Goal: Task Accomplishment & Management: Manage account settings

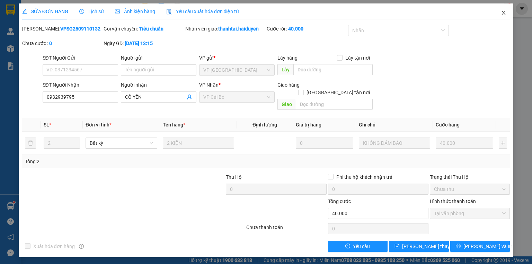
click at [506, 12] on span "Close" at bounding box center [503, 12] width 19 height 19
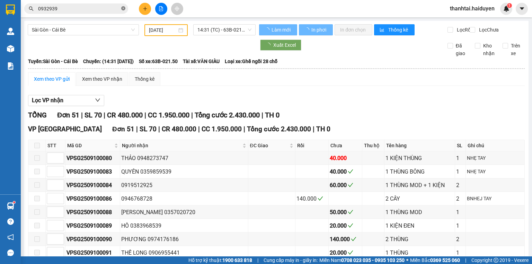
click at [125, 8] on icon "close-circle" at bounding box center [123, 8] width 4 height 4
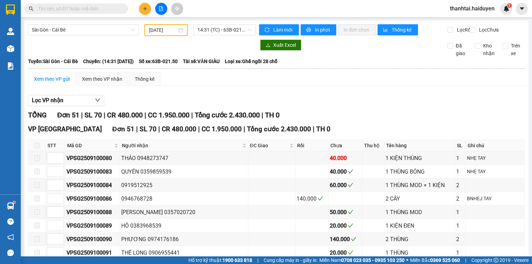
click at [122, 8] on span at bounding box center [123, 9] width 4 height 8
click at [115, 9] on input "text" at bounding box center [79, 9] width 82 height 8
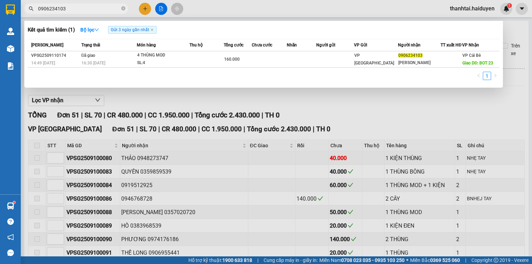
type input "0906234103"
click at [110, 51] on th "Trạng thái" at bounding box center [108, 45] width 57 height 12
click at [162, 7] on div at bounding box center [266, 132] width 532 height 264
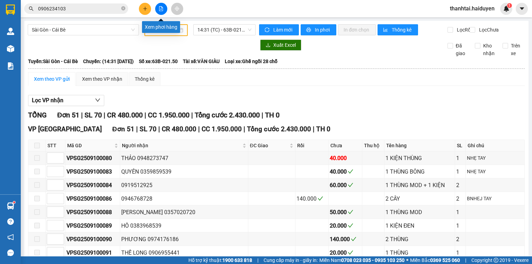
click at [162, 7] on icon "file-add" at bounding box center [161, 8] width 5 height 5
click at [71, 6] on input "0906234103" at bounding box center [79, 9] width 82 height 8
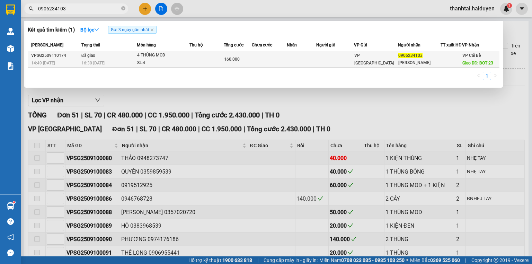
click at [108, 60] on td "Đã giao 16:30 [DATE]" at bounding box center [108, 59] width 57 height 16
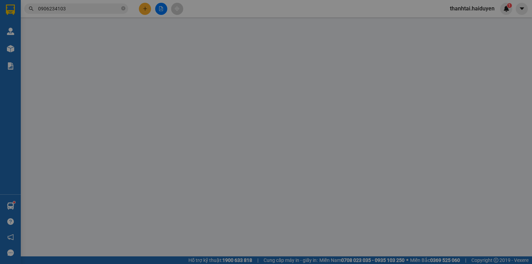
type input "0906234103"
type input "[PERSON_NAME]"
type input "BOT 23"
type input "160.000"
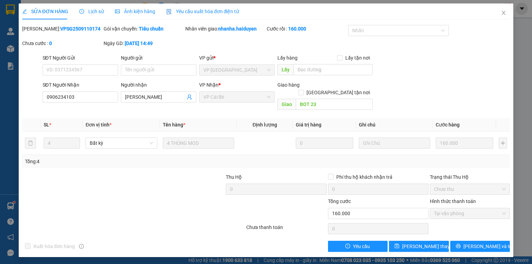
click at [88, 9] on span "Lịch sử" at bounding box center [91, 12] width 25 height 6
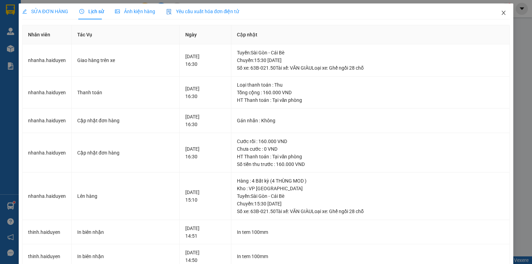
click at [502, 12] on icon "close" at bounding box center [504, 13] width 6 height 6
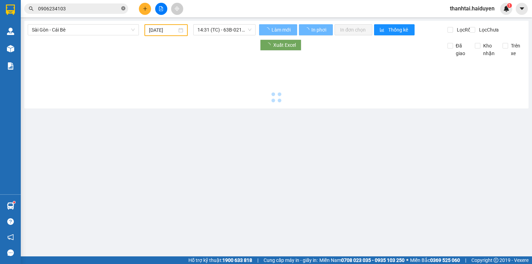
type input "[DATE]"
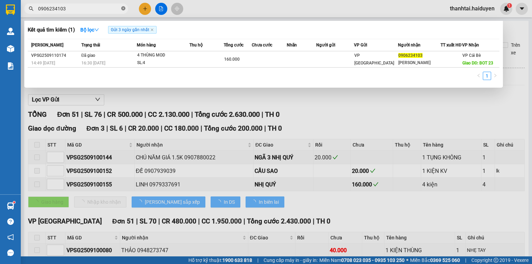
click at [123, 8] on icon "close-circle" at bounding box center [123, 8] width 4 height 4
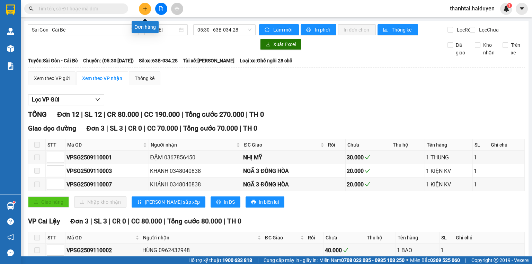
click at [148, 10] on button at bounding box center [145, 9] width 12 height 12
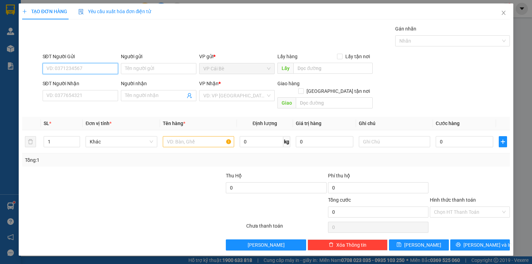
click at [102, 66] on input "SĐT Người Gửi" at bounding box center [80, 68] width 75 height 11
click at [97, 80] on div "0909665596 - NK NHA THỊNH" at bounding box center [80, 82] width 67 height 8
type input "0909665596"
type input "NK NHA THỊNH"
type input "0898799679"
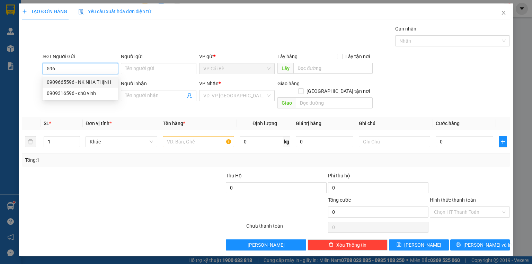
type input "LABO HLT"
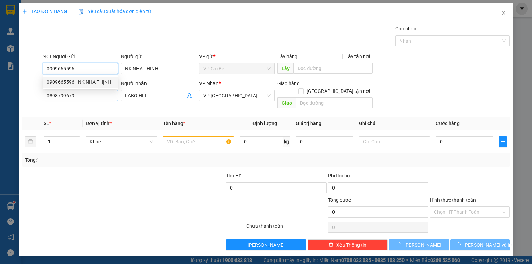
type input "20.000"
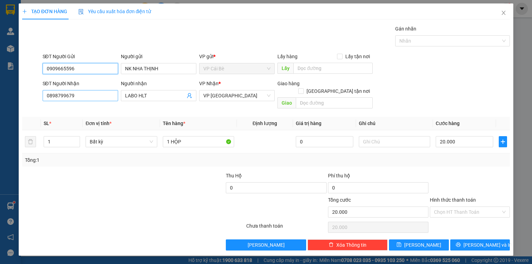
type input "0909665596"
drag, startPoint x: 92, startPoint y: 96, endPoint x: 22, endPoint y: 111, distance: 71.6
click at [22, 111] on div "Transit Pickup Surcharge Ids Transit Deliver Surcharge Ids Transit Deliver Surc…" at bounding box center [265, 137] width 487 height 225
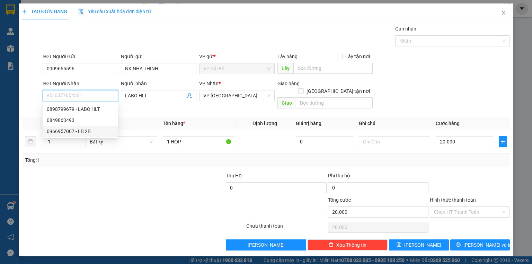
click at [78, 128] on div "0966957007 - LB 2B" at bounding box center [80, 131] width 67 height 8
type input "0966957007"
type input "LB 2B"
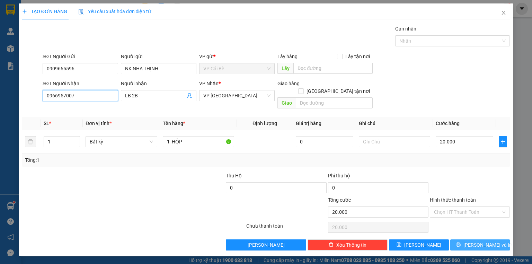
type input "0966957007"
click at [464, 239] on button "[PERSON_NAME] và In" at bounding box center [480, 244] width 60 height 11
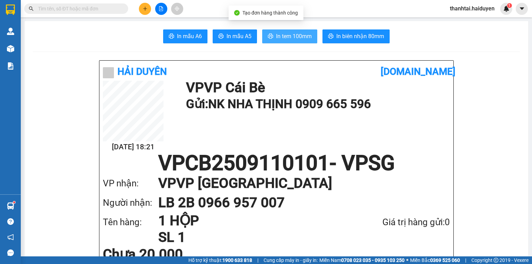
click at [284, 42] on button "In tem 100mm" at bounding box center [289, 36] width 55 height 14
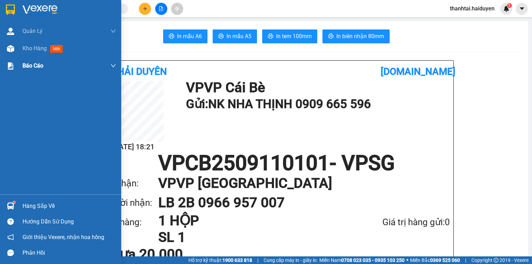
click at [32, 50] on span "Kho hàng" at bounding box center [35, 48] width 24 height 7
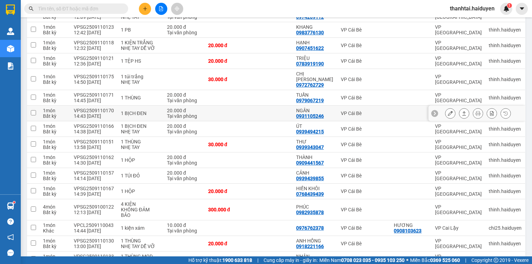
scroll to position [111, 0]
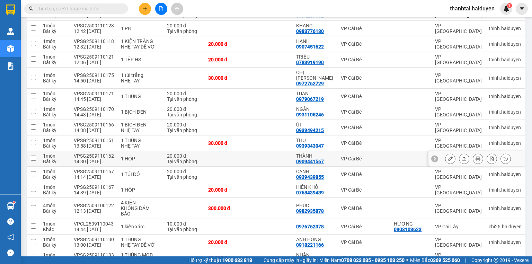
click at [448, 161] on icon at bounding box center [450, 158] width 5 height 5
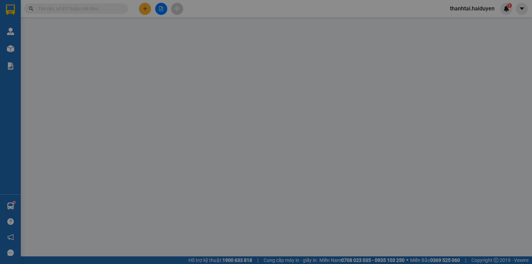
type input "0909441567"
type input "THÀNH"
type input "20.000"
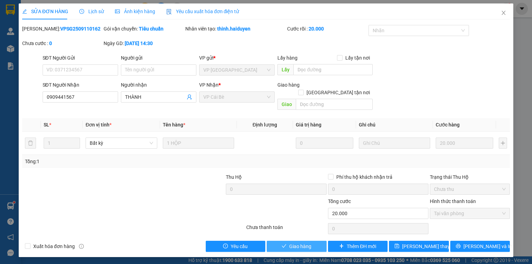
click at [304, 242] on span "Giao hàng" at bounding box center [300, 246] width 22 height 8
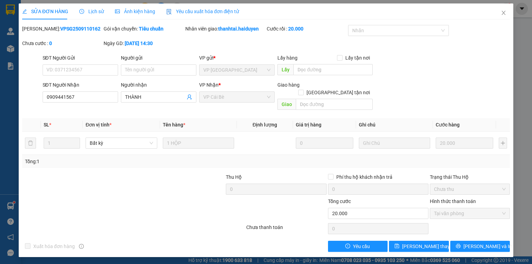
click at [298, 241] on div "Xuất hóa đơn hàng Yêu cầu [PERSON_NAME] thay đổi [PERSON_NAME] và In" at bounding box center [265, 246] width 489 height 11
click at [504, 12] on icon "close" at bounding box center [504, 13] width 6 height 6
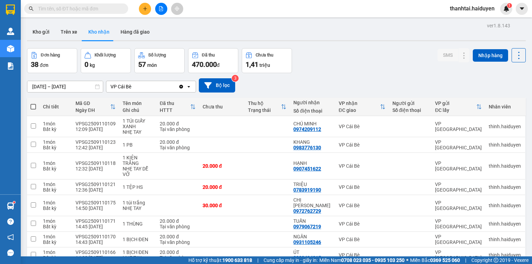
click at [109, 8] on input "text" at bounding box center [79, 9] width 82 height 8
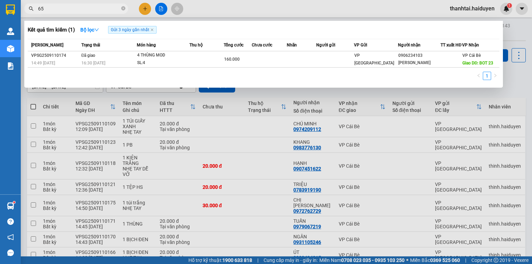
type input "654"
click at [122, 8] on icon "close-circle" at bounding box center [123, 8] width 4 height 4
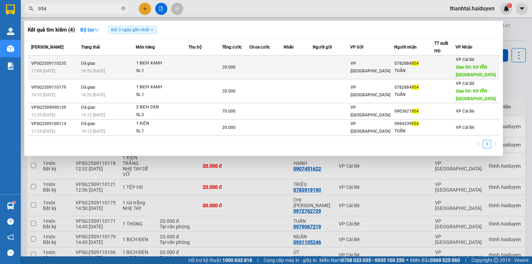
type input "954"
click at [146, 67] on div "SL: 1" at bounding box center [162, 71] width 52 height 8
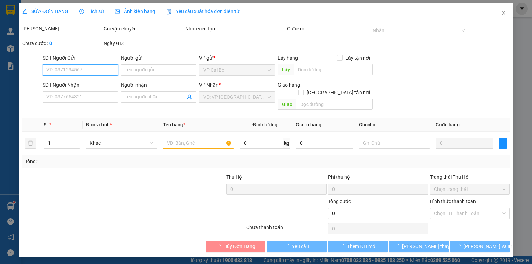
type input "0782884954"
type input "TUẤN"
type input "KS YẾN [GEOGRAPHIC_DATA]"
type input "20.000"
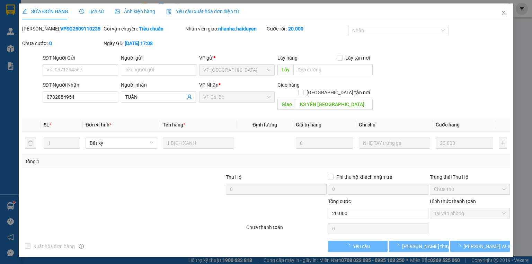
click at [82, 13] on icon "clock-circle" at bounding box center [81, 11] width 5 height 5
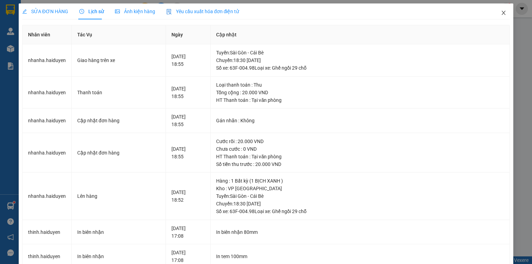
click at [501, 14] on icon "close" at bounding box center [504, 13] width 6 height 6
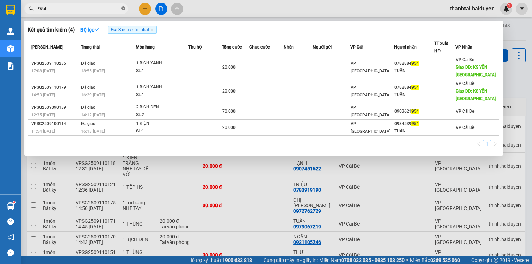
click at [123, 8] on icon "close-circle" at bounding box center [123, 8] width 4 height 4
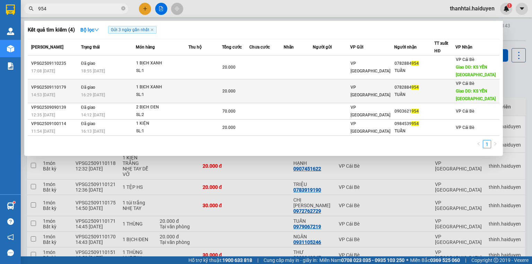
type input "954"
click at [174, 88] on div "1 BỊCH XANH" at bounding box center [162, 87] width 52 height 8
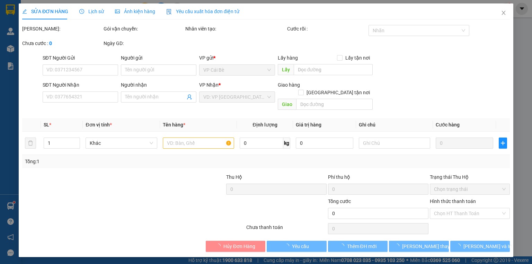
type input "0782884954"
type input "TUẤN"
type input "KS YẾN [GEOGRAPHIC_DATA]"
type input "20.000"
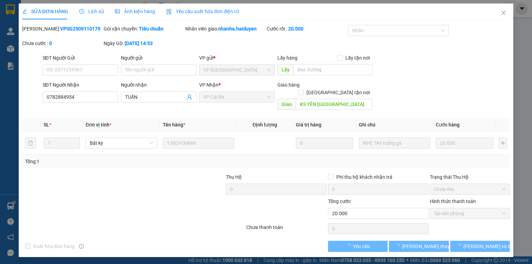
click at [87, 11] on span "Lịch sử" at bounding box center [91, 12] width 25 height 6
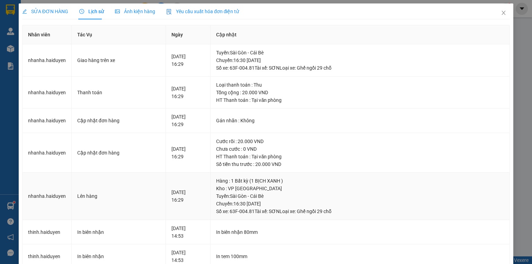
click at [181, 204] on td "[DATE] 16:29" at bounding box center [188, 195] width 45 height 47
click at [47, 10] on span "SỬA ĐƠN HÀNG" at bounding box center [45, 12] width 46 height 6
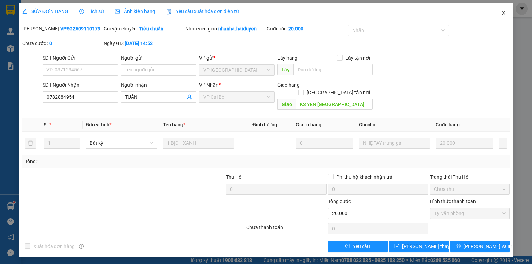
click at [502, 11] on icon "close" at bounding box center [504, 13] width 4 height 4
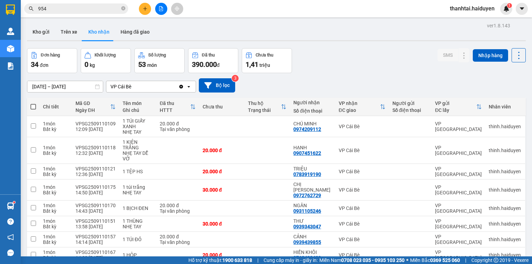
click at [78, 7] on input "954" at bounding box center [79, 9] width 82 height 8
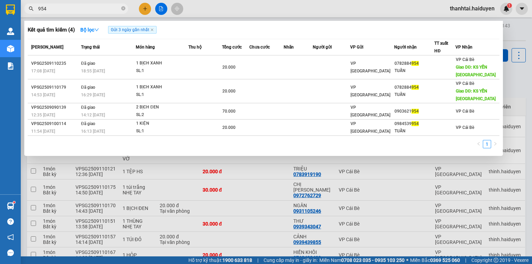
click at [233, 2] on div at bounding box center [266, 132] width 532 height 264
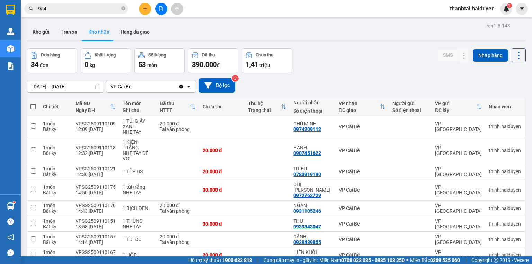
click at [83, 11] on input "954" at bounding box center [79, 9] width 82 height 8
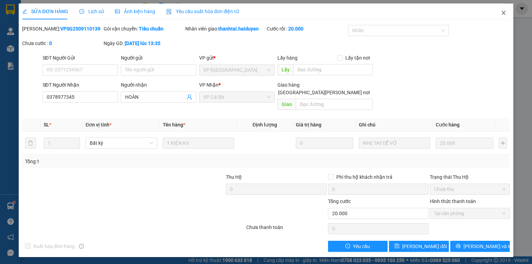
click at [504, 13] on icon "close" at bounding box center [504, 13] width 6 height 6
